Goal: Task Accomplishment & Management: Manage account settings

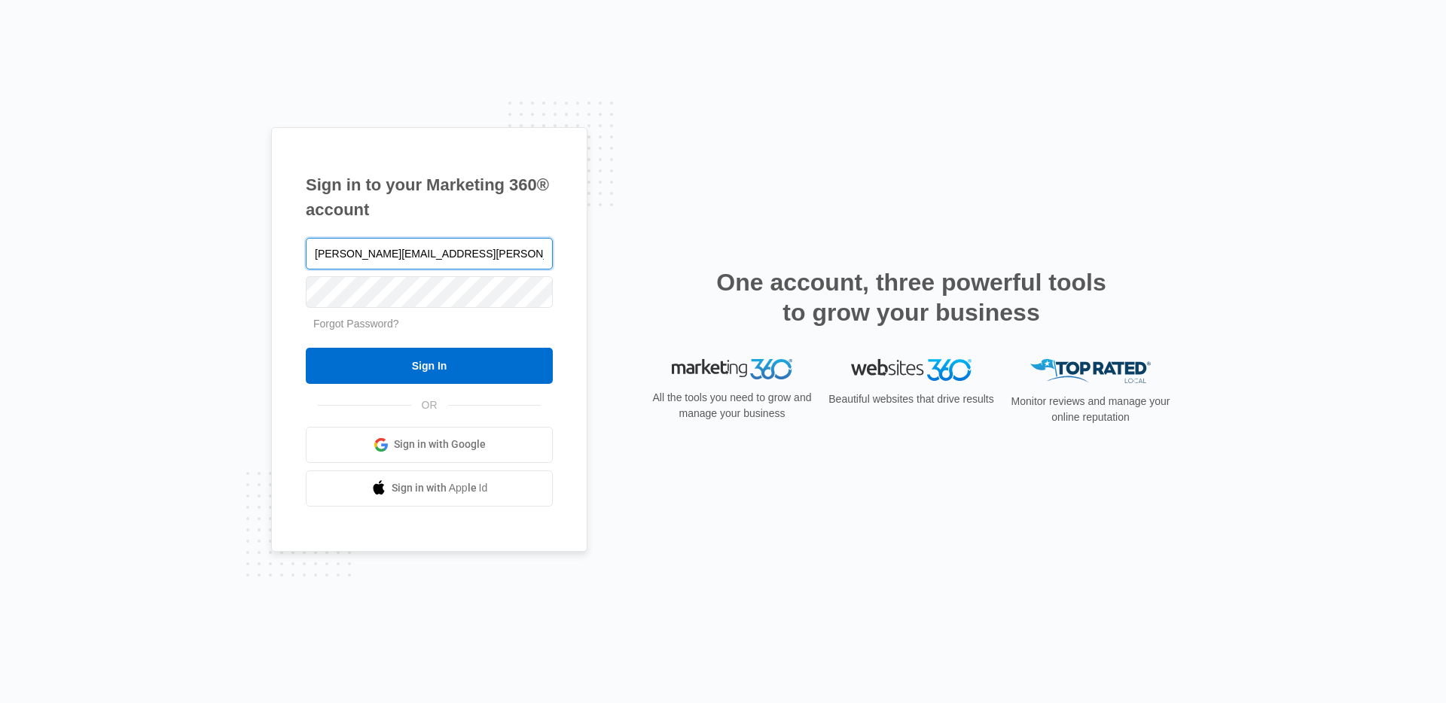
type input "[PERSON_NAME][EMAIL_ADDRESS][PERSON_NAME][DOMAIN_NAME]"
click at [306, 348] on input "Sign In" at bounding box center [429, 366] width 247 height 36
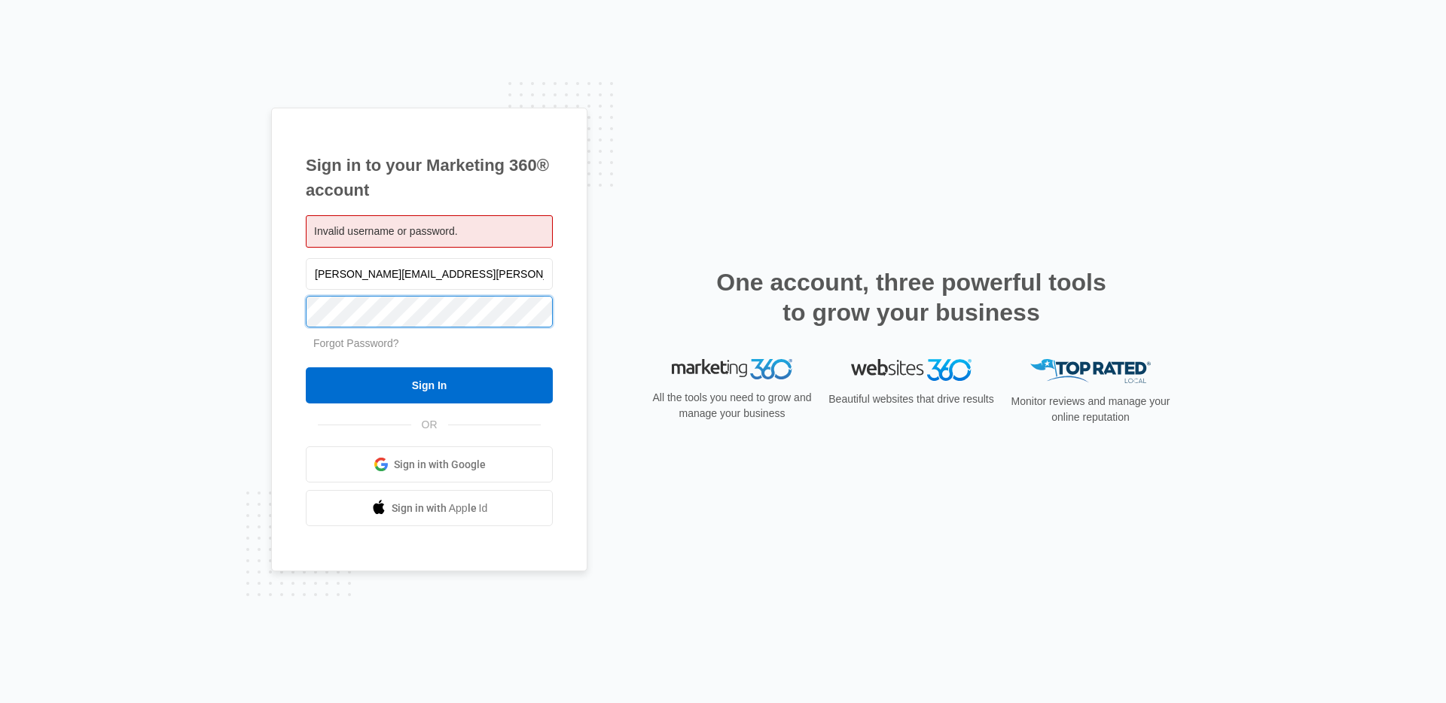
click at [306, 368] on input "Sign In" at bounding box center [429, 386] width 247 height 36
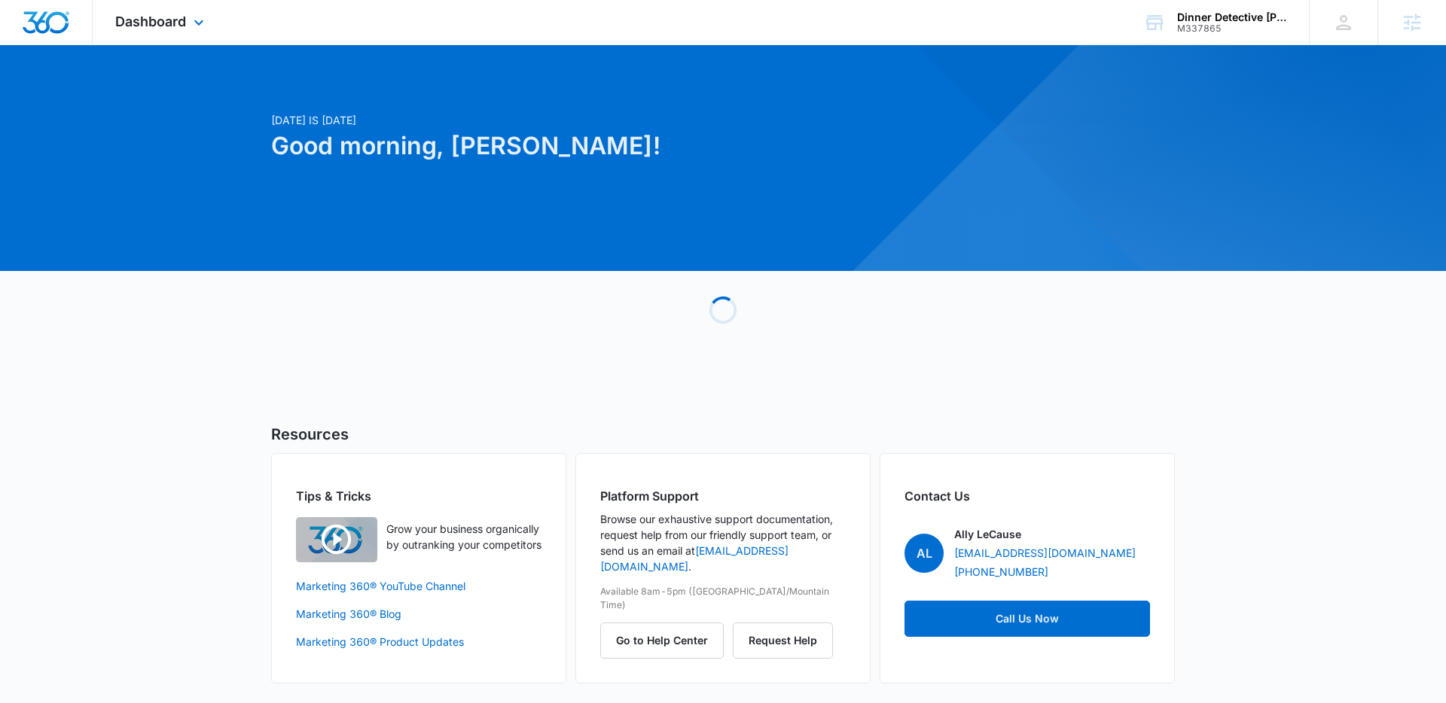
click at [144, 11] on div "Dashboard Apps Reputation Websites Forms CRM Email Social Shop Content Ads Inte…" at bounding box center [162, 22] width 138 height 44
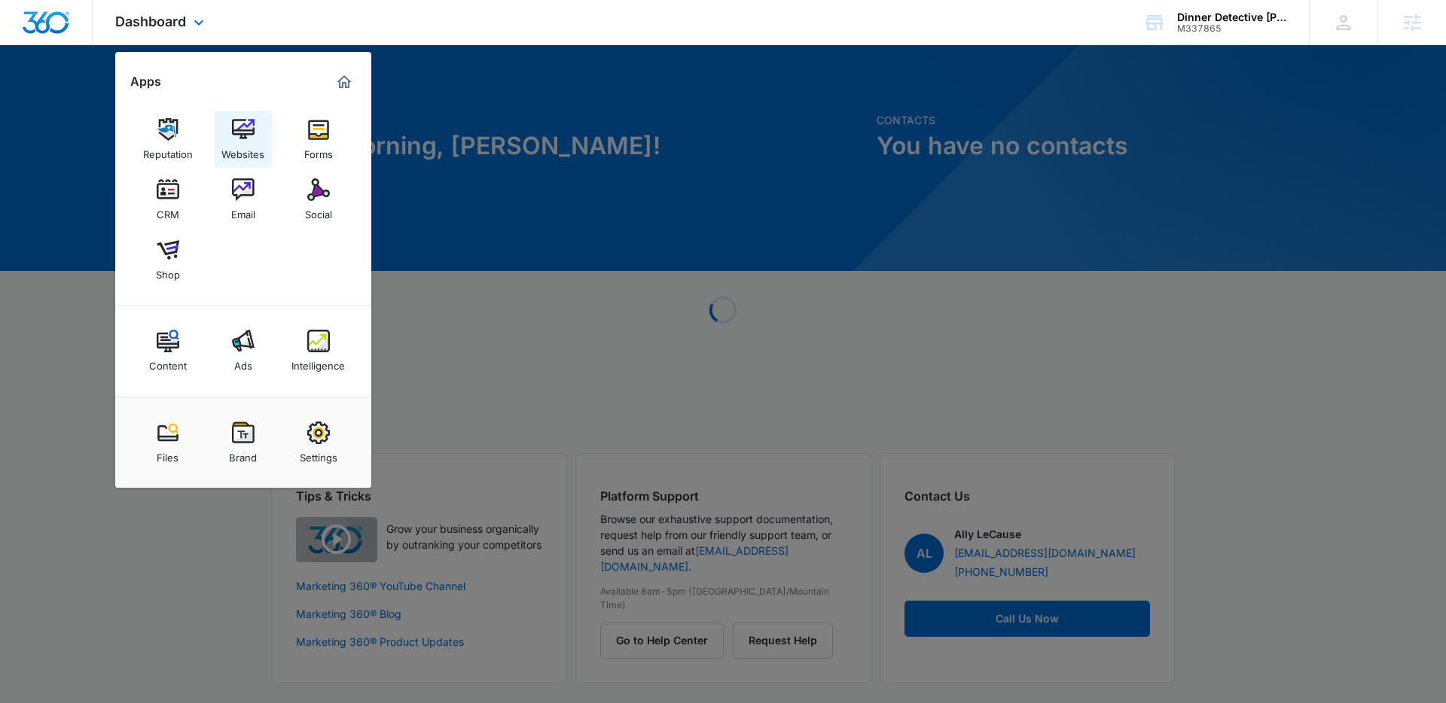
click at [232, 135] on img at bounding box center [243, 129] width 23 height 23
